Goal: Entertainment & Leisure: Consume media (video, audio)

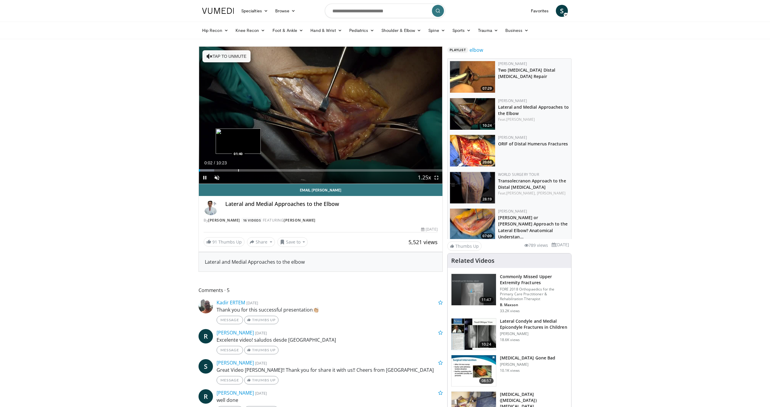
click at [238, 168] on div "Loaded : 6.36% 00:02 01:40" at bounding box center [321, 169] width 244 height 6
click at [369, 169] on div "Progress Bar" at bounding box center [369, 170] width 1 height 2
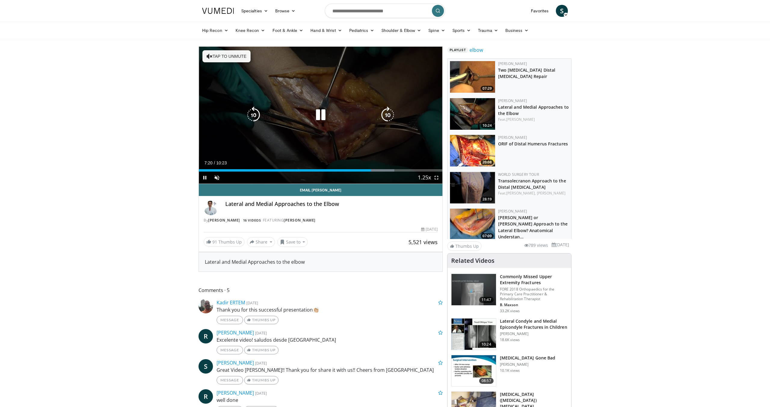
click at [222, 54] on button "Tap to unmute" at bounding box center [226, 56] width 48 height 12
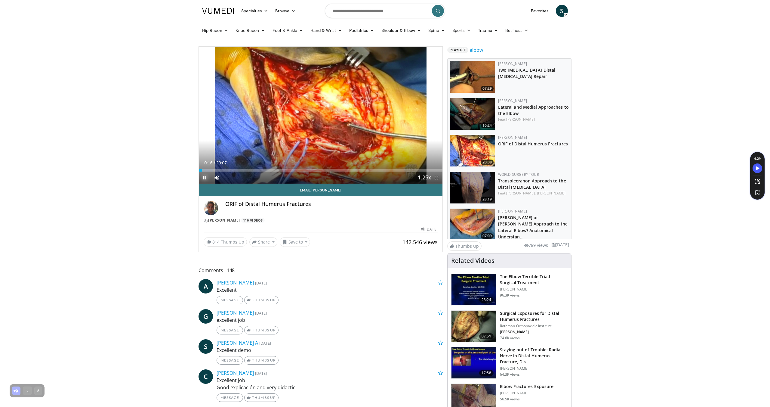
click at [205, 178] on span "Video Player" at bounding box center [205, 177] width 12 height 12
